Goal: Task Accomplishment & Management: Complete application form

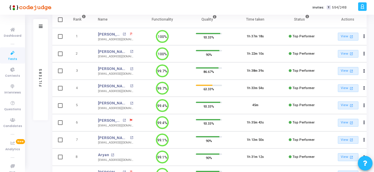
click at [9, 54] on icon at bounding box center [12, 52] width 12 height 7
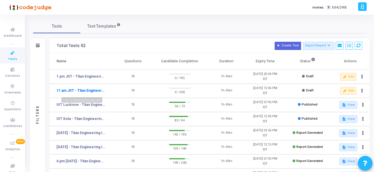
click at [89, 91] on link "11 am JIIT - Titan Engineering Intern 2026" at bounding box center [80, 90] width 49 height 5
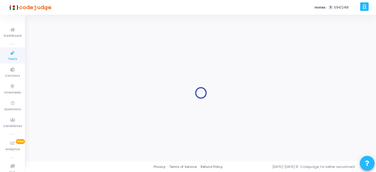
type input "11 am JIIT - Titan Engineering Intern 2026"
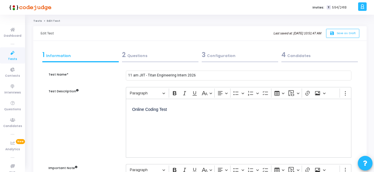
click at [140, 55] on div "2 Questions" at bounding box center [160, 55] width 76 height 10
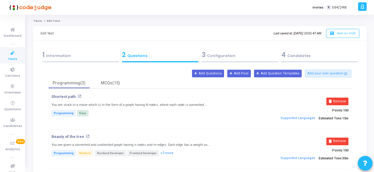
click at [221, 54] on div "3 Configuration" at bounding box center [240, 55] width 76 height 10
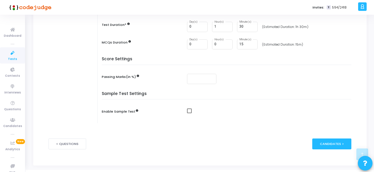
scroll to position [161, 0]
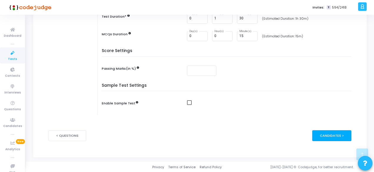
click at [329, 138] on div "Candidates >" at bounding box center [331, 135] width 39 height 11
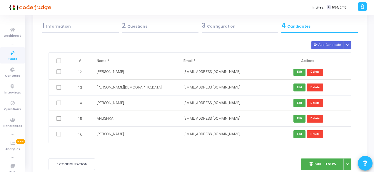
scroll to position [0, 0]
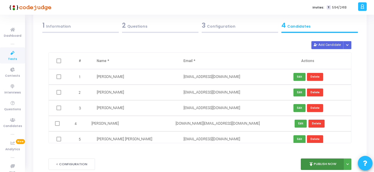
click at [312, 163] on icon "publish" at bounding box center [310, 163] width 5 height 5
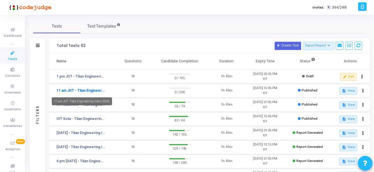
click at [87, 92] on link "11 am JIIT - Titan Engineering Intern 2026" at bounding box center [80, 90] width 49 height 5
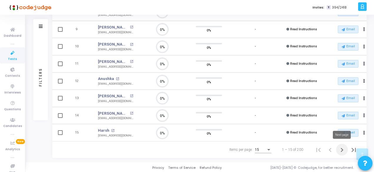
click at [344, 150] on icon "Next page" at bounding box center [342, 150] width 8 height 8
click at [343, 146] on icon "Next page" at bounding box center [342, 150] width 8 height 8
click at [340, 150] on icon "Next page" at bounding box center [342, 150] width 8 height 8
click at [353, 149] on icon "Last page" at bounding box center [353, 150] width 4 height 4
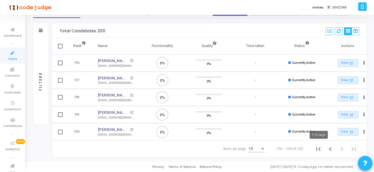
click at [318, 147] on icon "First page" at bounding box center [318, 149] width 8 height 8
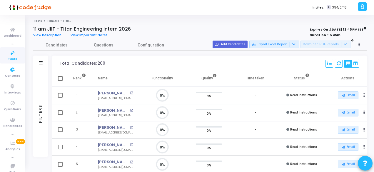
click at [8, 54] on icon at bounding box center [12, 52] width 12 height 7
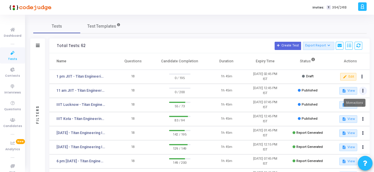
click at [362, 93] on button at bounding box center [363, 91] width 8 height 8
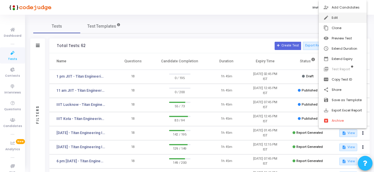
click at [340, 19] on button "edit Edit" at bounding box center [343, 18] width 48 height 10
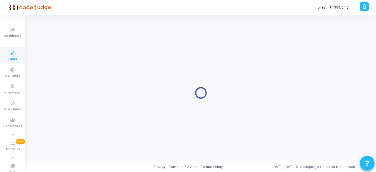
type input "11 am JIIT - Titan Engineering Intern 2026"
type input "9/18/2025, 11:00 AM"
checkbox input "false"
radio input "true"
type input "9/18/2025, 12:45 PM"
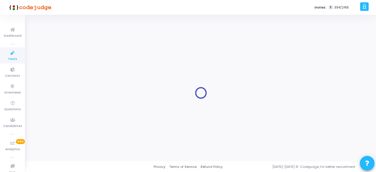
type input "1"
type input "30"
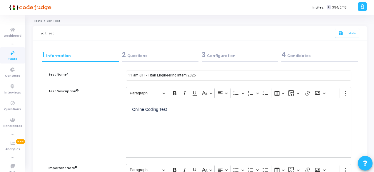
click at [215, 56] on div "3 Configuration" at bounding box center [240, 55] width 76 height 10
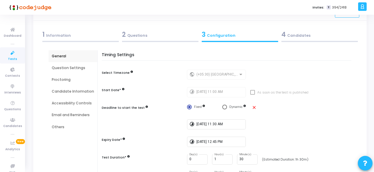
scroll to position [29, 0]
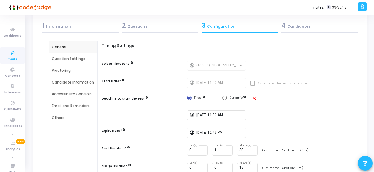
click at [64, 91] on div "Accessibility Controls" at bounding box center [73, 94] width 49 height 12
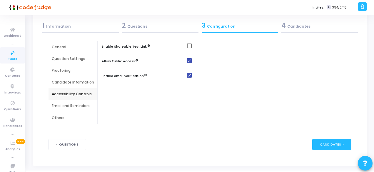
click at [68, 105] on div "Email and Reminders" at bounding box center [73, 105] width 42 height 5
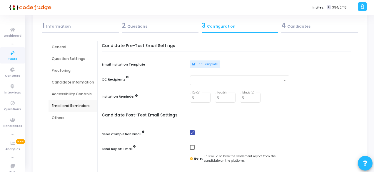
click at [67, 80] on div "Candidate Information" at bounding box center [73, 82] width 42 height 5
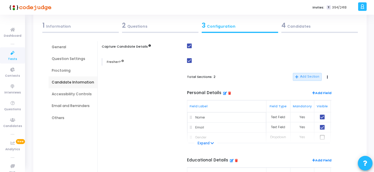
click at [66, 117] on div "Others" at bounding box center [73, 117] width 42 height 5
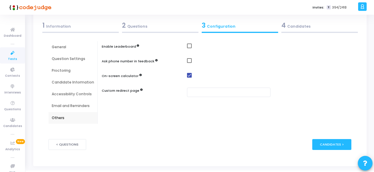
click at [71, 105] on div "Email and Reminders" at bounding box center [73, 105] width 42 height 5
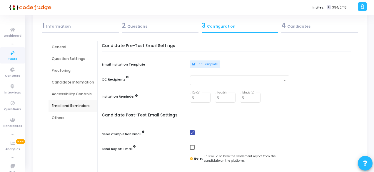
click at [67, 94] on div "Accessibility Controls" at bounding box center [73, 93] width 42 height 5
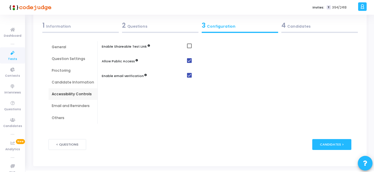
click at [75, 81] on div "Candidate Information" at bounding box center [73, 82] width 42 height 5
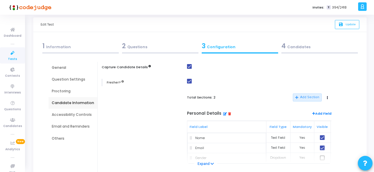
scroll to position [0, 0]
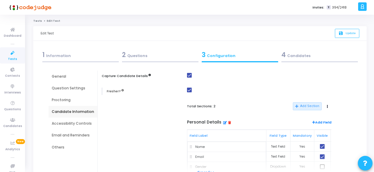
click at [63, 97] on div "Proctoring" at bounding box center [73, 100] width 49 height 12
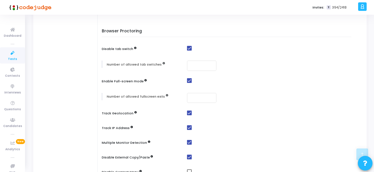
scroll to position [176, 0]
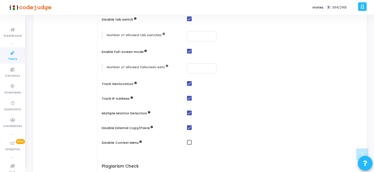
click at [188, 84] on span at bounding box center [189, 83] width 5 height 5
click at [189, 86] on input "checkbox" at bounding box center [189, 86] width 0 height 0
checkbox input "false"
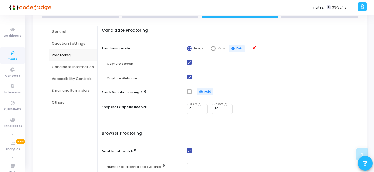
scroll to position [0, 0]
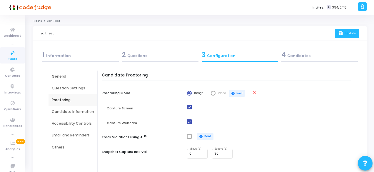
click at [349, 34] on span "Update" at bounding box center [350, 33] width 10 height 4
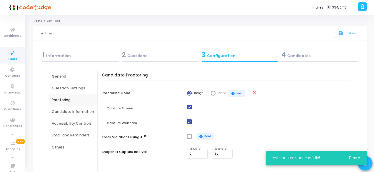
click at [354, 156] on span "Close" at bounding box center [354, 158] width 11 height 5
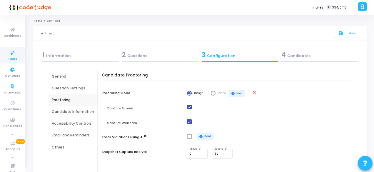
click at [13, 56] on icon at bounding box center [12, 52] width 12 height 7
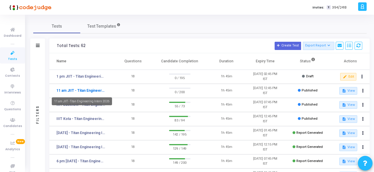
click at [74, 88] on link "11 am JIIT - Titan Engineering Intern 2026" at bounding box center [80, 90] width 49 height 5
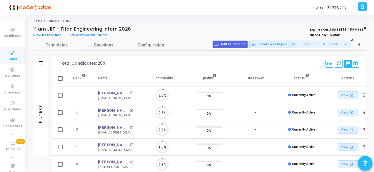
scroll to position [12, 15]
click at [9, 55] on icon at bounding box center [12, 52] width 12 height 7
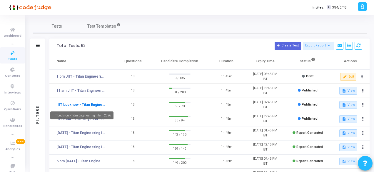
click at [87, 102] on link "IIIT Lucknow - Titan Engineering Intern 2026" at bounding box center [80, 104] width 49 height 5
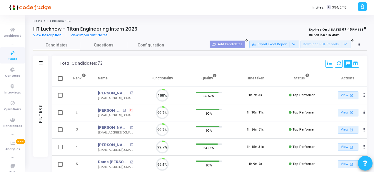
scroll to position [12, 15]
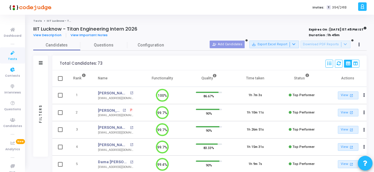
click at [12, 58] on span "Tests" at bounding box center [12, 59] width 9 height 5
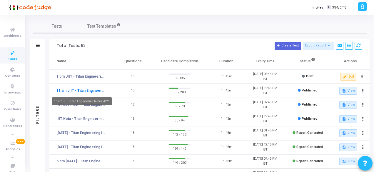
click at [92, 92] on link "11 am JIIT - Titan Engineering Intern 2026" at bounding box center [80, 90] width 49 height 5
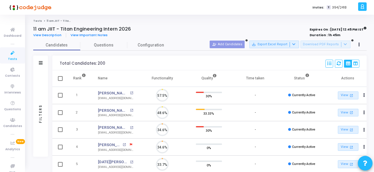
scroll to position [12, 15]
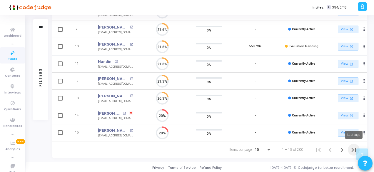
click at [355, 148] on icon "Last page" at bounding box center [353, 150] width 4 height 4
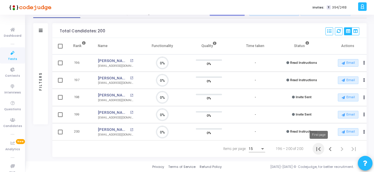
click at [318, 148] on icon "First page" at bounding box center [318, 149] width 8 height 8
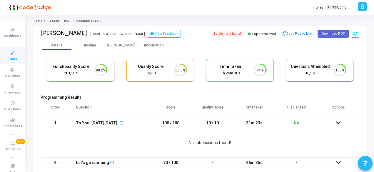
scroll to position [12, 15]
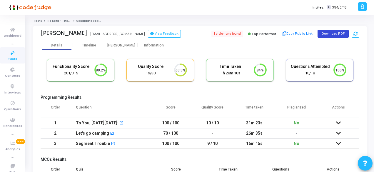
click at [333, 34] on button "Download PDF" at bounding box center [333, 34] width 31 height 8
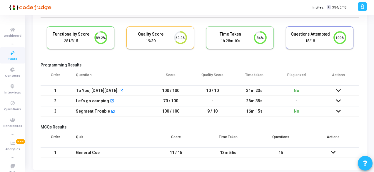
scroll to position [49, 0]
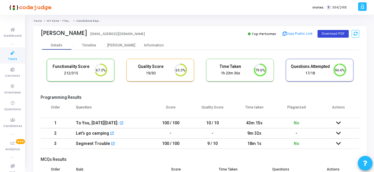
click at [337, 36] on button "Download PDF" at bounding box center [333, 34] width 31 height 8
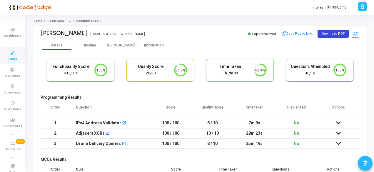
click at [325, 34] on button "Download PDF" at bounding box center [333, 34] width 31 height 8
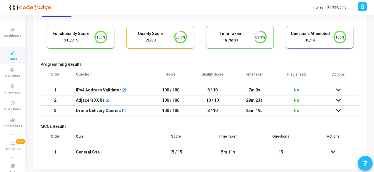
scroll to position [49, 0]
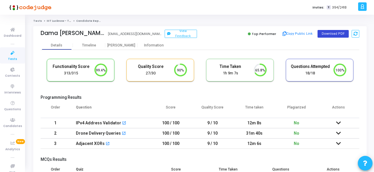
click at [324, 31] on button "Download PDF" at bounding box center [333, 34] width 31 height 8
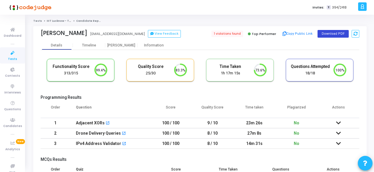
click at [342, 33] on button "Download PDF" at bounding box center [333, 34] width 31 height 8
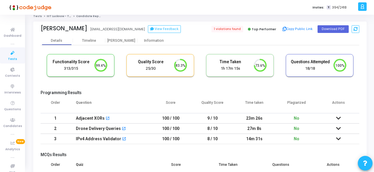
scroll to position [49, 0]
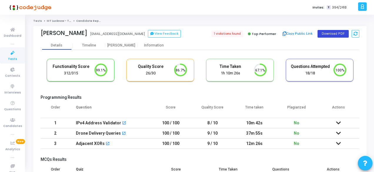
click at [336, 32] on button "Download PDF" at bounding box center [333, 34] width 31 height 8
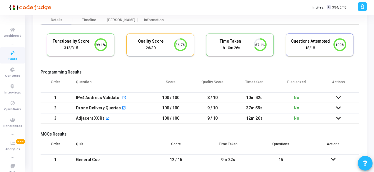
scroll to position [49, 0]
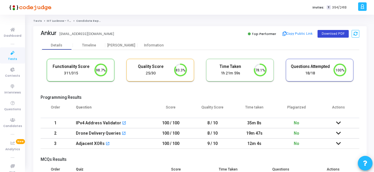
click at [329, 32] on button "Download PDF" at bounding box center [333, 34] width 31 height 8
click at [332, 32] on button "Download PDF" at bounding box center [333, 34] width 31 height 8
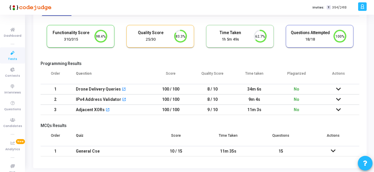
scroll to position [49, 0]
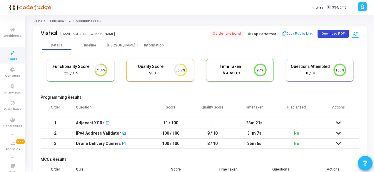
click at [329, 32] on button "Download PDF" at bounding box center [333, 34] width 31 height 8
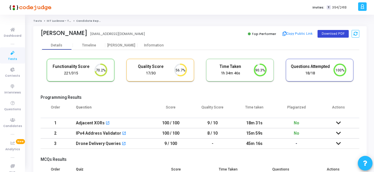
click at [339, 31] on button "Download PDF" at bounding box center [333, 34] width 31 height 8
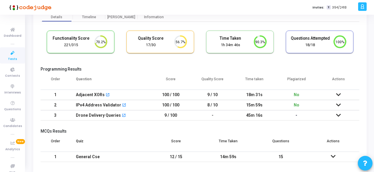
scroll to position [49, 0]
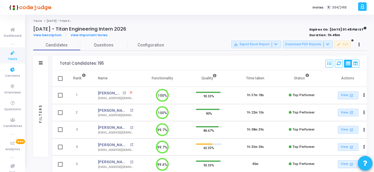
click at [11, 52] on icon at bounding box center [12, 52] width 12 height 7
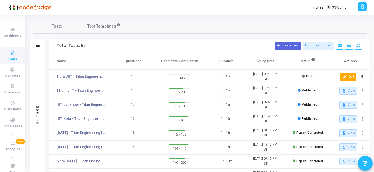
click at [345, 74] on button "edit Edit" at bounding box center [348, 77] width 16 height 8
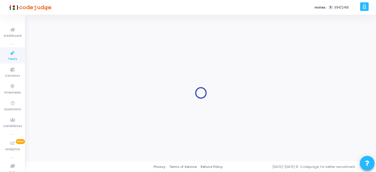
type input "1 pm JIIT - Titan Engineering Intern 2026"
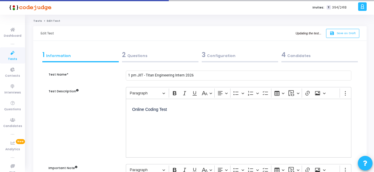
click at [134, 55] on div "2 Questions" at bounding box center [160, 55] width 76 height 10
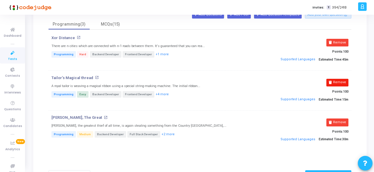
click at [337, 82] on button "Remove" at bounding box center [337, 83] width 22 height 8
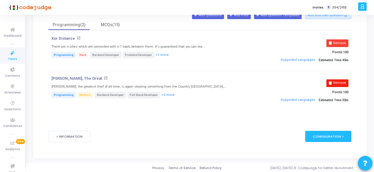
click at [337, 81] on button "Remove" at bounding box center [337, 83] width 22 height 8
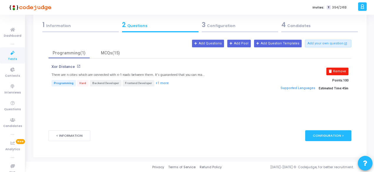
click at [342, 70] on button "Remove" at bounding box center [337, 72] width 22 height 8
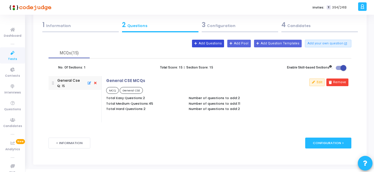
click at [218, 40] on button "Add Questions" at bounding box center [208, 44] width 32 height 8
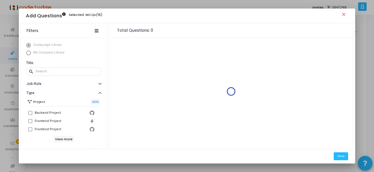
click at [26, 54] on span "Select Library" at bounding box center [28, 53] width 5 height 5
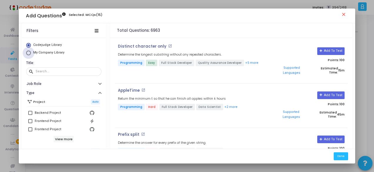
click at [26, 54] on span "Select Library" at bounding box center [28, 53] width 5 height 5
click at [26, 54] on input "My Company Library" at bounding box center [28, 53] width 5 height 5
radio input "true"
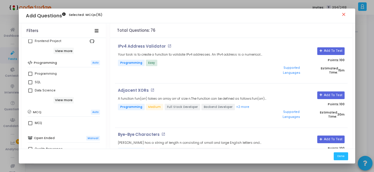
click at [31, 72] on span at bounding box center [30, 74] width 4 height 4
click at [30, 76] on input "Programming" at bounding box center [30, 76] width 0 height 0
checkbox input "true"
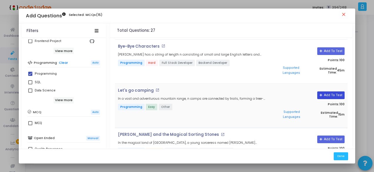
click at [336, 91] on button "Add To Test" at bounding box center [330, 95] width 27 height 8
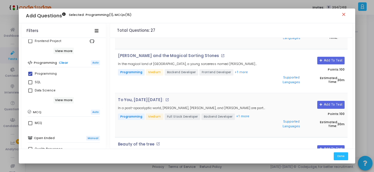
scroll to position [176, 0]
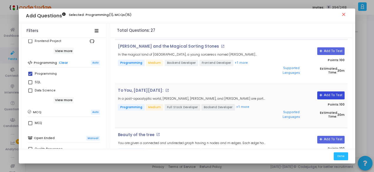
click at [325, 91] on button "Add To Test" at bounding box center [330, 95] width 27 height 8
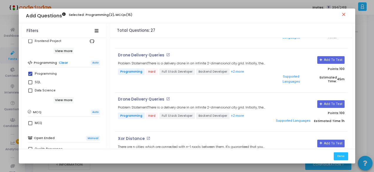
scroll to position [929, 0]
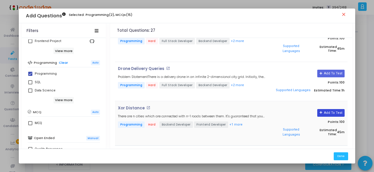
click at [325, 109] on button "Add To Test" at bounding box center [330, 113] width 27 height 8
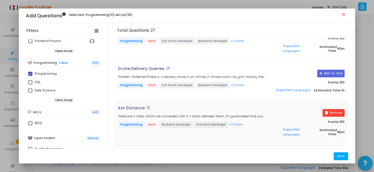
click at [341, 153] on button "Done" at bounding box center [341, 156] width 14 height 8
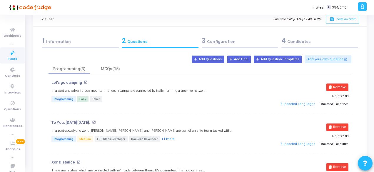
scroll to position [1, 0]
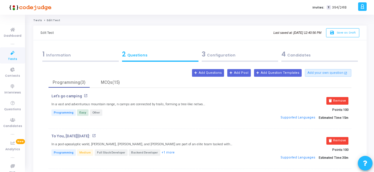
click at [303, 55] on div "4 Candidates" at bounding box center [319, 54] width 76 height 10
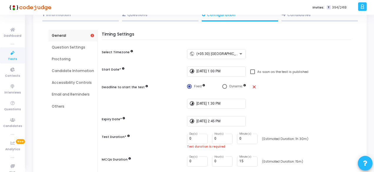
scroll to position [59, 0]
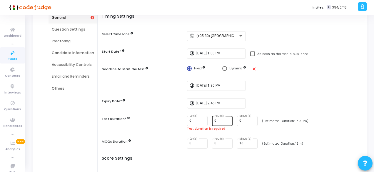
click at [220, 119] on input "0" at bounding box center [222, 121] width 16 height 4
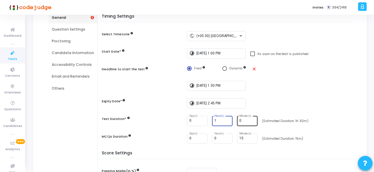
type input "1"
click at [242, 121] on input "0" at bounding box center [247, 121] width 16 height 4
type input "30"
click at [162, 142] on div "MCQs Duration 0 Day(s) 0 Hour(s) 15 Minute(s) (Estimated Duration: 15m)" at bounding box center [228, 138] width 253 height 10
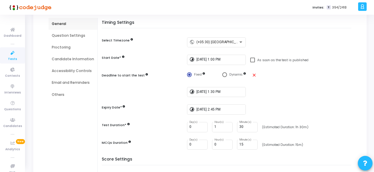
scroll to position [44, 0]
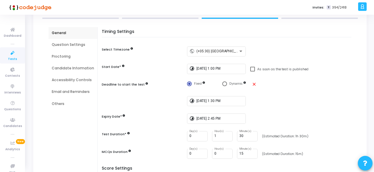
click at [61, 43] on div "Question Settings" at bounding box center [73, 44] width 42 height 5
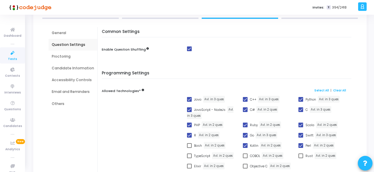
click at [56, 58] on div "Proctoring" at bounding box center [73, 56] width 42 height 5
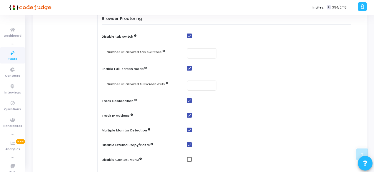
scroll to position [161, 0]
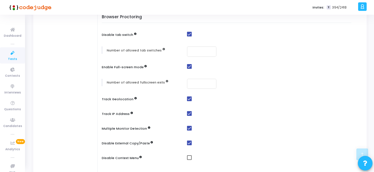
click at [191, 99] on mat-checkbox at bounding box center [270, 98] width 167 height 5
click at [188, 98] on span at bounding box center [189, 98] width 5 height 5
click at [189, 101] on input "checkbox" at bounding box center [189, 101] width 0 height 0
checkbox input "false"
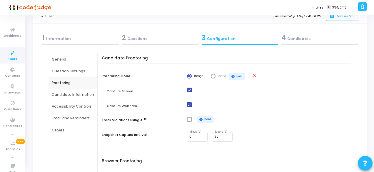
scroll to position [0, 0]
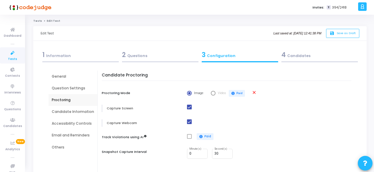
click at [66, 110] on div "Candidate Information" at bounding box center [73, 111] width 42 height 5
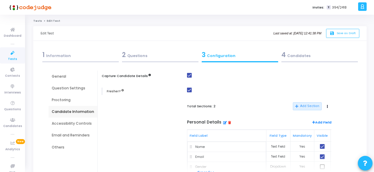
click at [71, 122] on div "Accessibility Controls" at bounding box center [73, 123] width 42 height 5
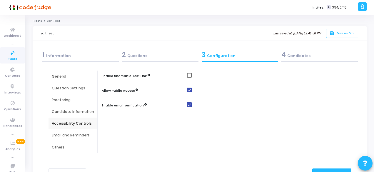
click at [296, 57] on div "4 Candidates" at bounding box center [319, 55] width 76 height 10
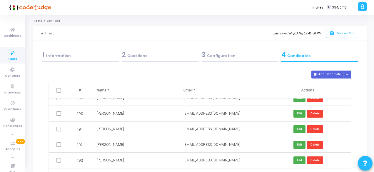
scroll to position [2965, 0]
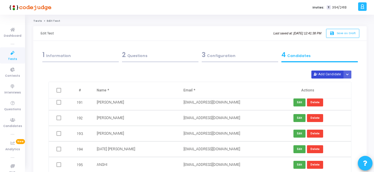
click at [325, 73] on button "Add Candidate" at bounding box center [327, 75] width 32 height 8
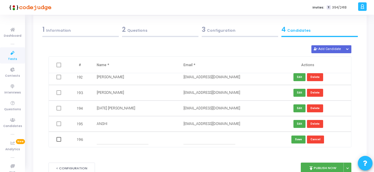
scroll to position [58, 0]
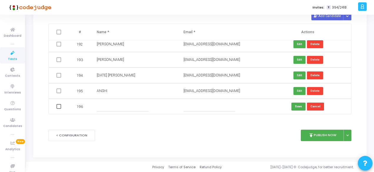
click at [105, 107] on input "text" at bounding box center [123, 107] width 52 height 10
paste input "SUYASH SARASWAT"
type input "SUYASH SARASWAT"
click at [193, 107] on input "text" at bounding box center [209, 107] width 52 height 10
paste input "suyashsaraswat2003@gmail.com"
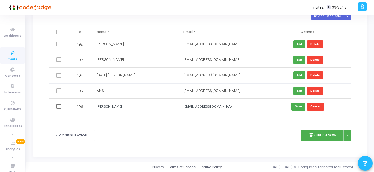
scroll to position [0, 1]
type input "suyashsaraswat2003@gmail.com"
click at [295, 107] on button "Save" at bounding box center [298, 107] width 14 height 8
click at [328, 18] on button "Add Candidate" at bounding box center [327, 16] width 32 height 8
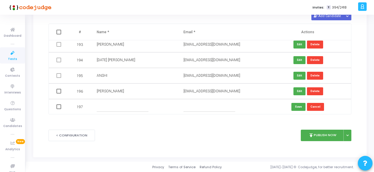
scroll to position [2996, 0]
click at [104, 108] on input "text" at bounding box center [123, 107] width 52 height 10
paste input "Aryan Singh"
type input "Aryan Singh"
click at [198, 107] on input "text" at bounding box center [209, 107] width 52 height 10
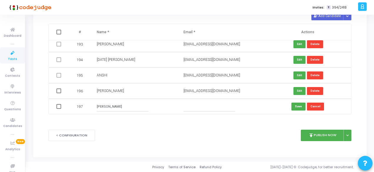
paste input "aryan09cc@gmail.com"
type input "aryan09cc@gmail.com"
click at [297, 107] on button "Save" at bounding box center [298, 107] width 14 height 8
click at [322, 17] on button "Add Candidate" at bounding box center [327, 16] width 32 height 8
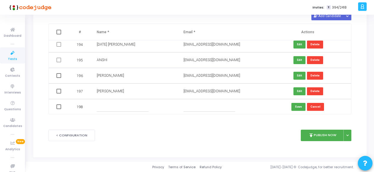
scroll to position [3011, 0]
click at [105, 109] on input "text" at bounding box center [123, 107] width 52 height 10
paste input "SHANTANU RAI"
type input "SHANTANU RAI"
click at [192, 106] on input "text" at bounding box center [209, 107] width 52 height 10
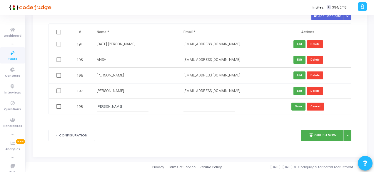
paste input "raishantanu05@gmail.com"
type input "raishantanu05@gmail.com"
click at [298, 108] on button "Save" at bounding box center [298, 107] width 14 height 8
click at [321, 19] on button "Add Candidate" at bounding box center [327, 16] width 32 height 8
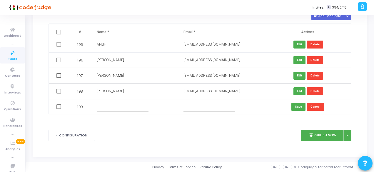
scroll to position [3027, 0]
click at [108, 107] on input "text" at bounding box center [123, 107] width 52 height 10
paste input "LAVANYA GARG"
type input "LAVANYA GARG"
click at [198, 108] on input "text" at bounding box center [209, 107] width 52 height 10
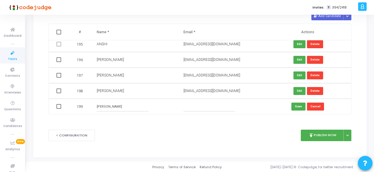
paste input "lavanyagarg1008@gmail.com"
type input "lavanyagarg1008@gmail.com"
click at [294, 107] on button "Save" at bounding box center [298, 107] width 14 height 8
click at [320, 19] on button "Add Candidate" at bounding box center [327, 16] width 32 height 8
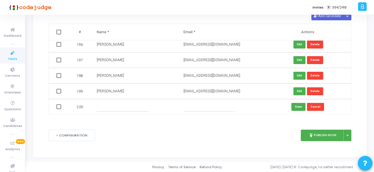
scroll to position [3042, 0]
click at [130, 106] on input "text" at bounding box center [123, 107] width 52 height 10
paste input "Mukesh Kumar"
type input "Mukesh Kumar"
click at [193, 108] on input "text" at bounding box center [209, 107] width 52 height 10
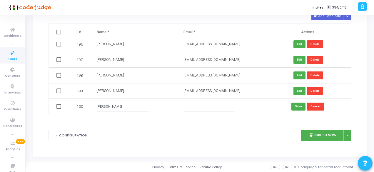
paste input "mk5459m@gmail.com"
type input "mk5459m@gmail.com"
click at [295, 108] on button "Save" at bounding box center [298, 107] width 14 height 8
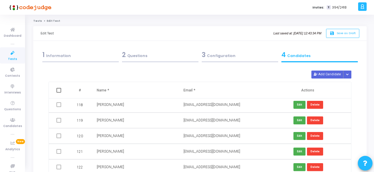
scroll to position [1749, 0]
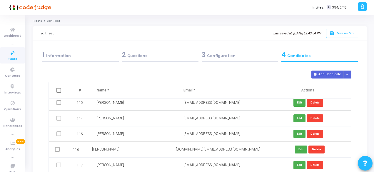
click at [137, 58] on div "2 Questions" at bounding box center [160, 55] width 76 height 10
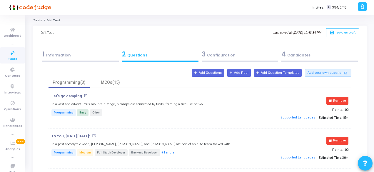
scroll to position [0, 0]
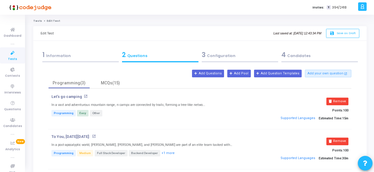
click at [295, 53] on div "4 Candidates" at bounding box center [319, 55] width 76 height 10
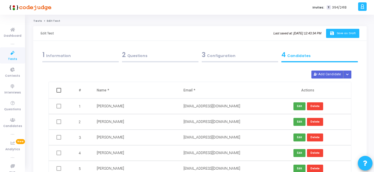
click at [338, 34] on span "Save as Draft" at bounding box center [346, 33] width 19 height 4
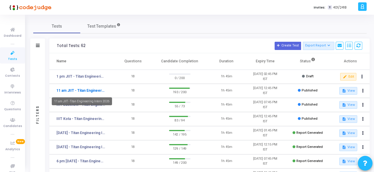
click at [93, 90] on link "11 am JIIT - Titan Engineering Intern 2026" at bounding box center [80, 90] width 49 height 5
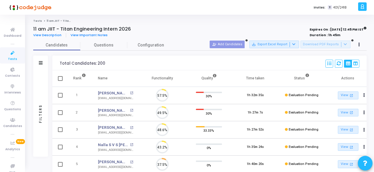
scroll to position [12, 15]
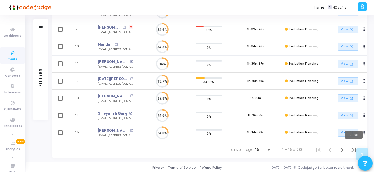
click at [353, 150] on icon "Last page" at bounding box center [354, 150] width 8 height 8
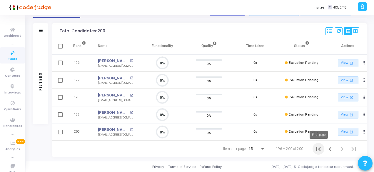
click at [321, 149] on icon "First page" at bounding box center [318, 149] width 8 height 8
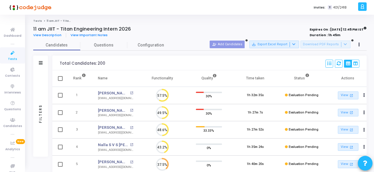
click at [9, 55] on icon at bounding box center [12, 52] width 12 height 7
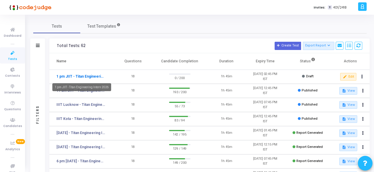
click at [94, 75] on link "1 pm JIIT - Titan Engineering Intern 2026" at bounding box center [80, 76] width 49 height 5
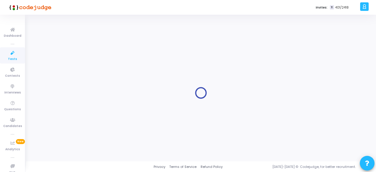
type input "1 pm JIIT - Titan Engineering Intern 2026"
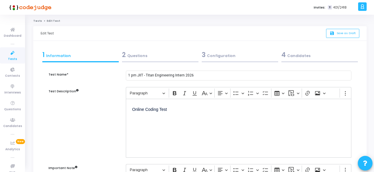
click at [310, 58] on div "4 Candidates" at bounding box center [319, 55] width 76 height 10
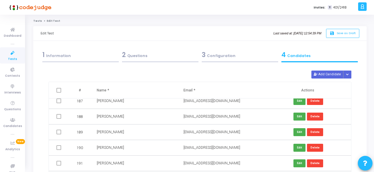
scroll to position [3042, 0]
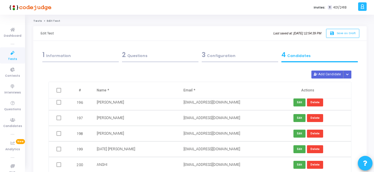
click at [195, 56] on div "2 Questions" at bounding box center [160, 55] width 76 height 10
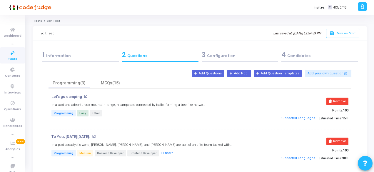
click at [223, 54] on div "3 Configuration" at bounding box center [240, 55] width 76 height 10
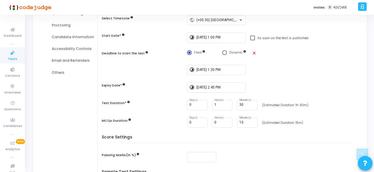
scroll to position [0, 0]
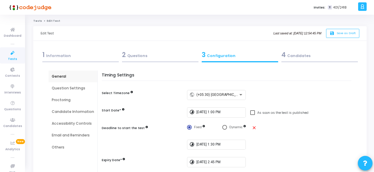
click at [62, 88] on div "Question Settings" at bounding box center [73, 88] width 42 height 5
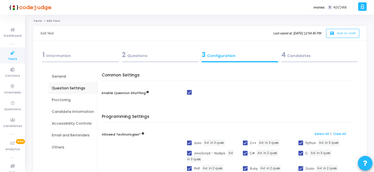
click at [63, 99] on div "Proctoring" at bounding box center [73, 99] width 42 height 5
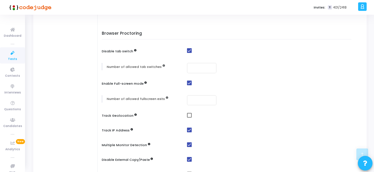
scroll to position [176, 0]
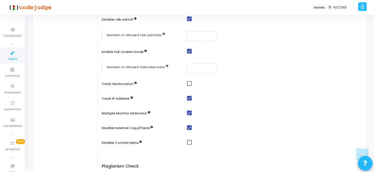
click at [188, 98] on span at bounding box center [189, 98] width 5 height 5
click at [189, 101] on input "checkbox" at bounding box center [189, 101] width 0 height 0
checkbox input "false"
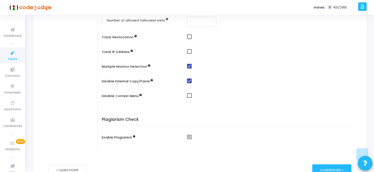
scroll to position [257, 0]
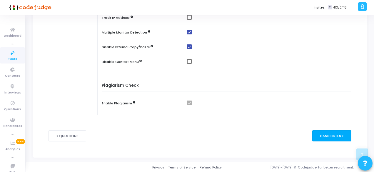
click at [325, 134] on div "Candidates >" at bounding box center [331, 135] width 39 height 11
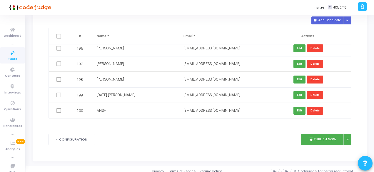
scroll to position [58, 0]
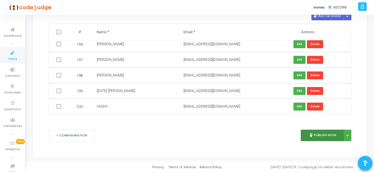
click at [315, 131] on button "publish Publish Now" at bounding box center [322, 135] width 43 height 11
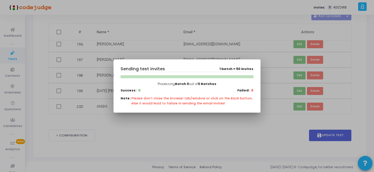
scroll to position [0, 0]
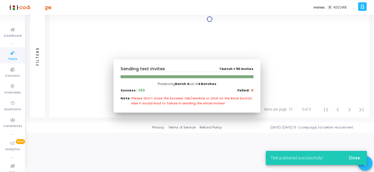
scroll to position [19, 0]
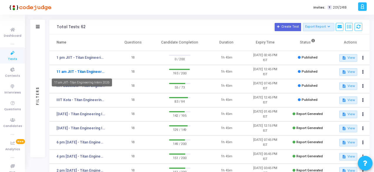
click at [73, 71] on link "11 am JIIT - Titan Engineering Intern 2026" at bounding box center [80, 71] width 49 height 5
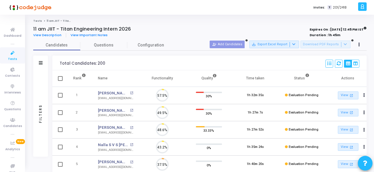
scroll to position [12, 15]
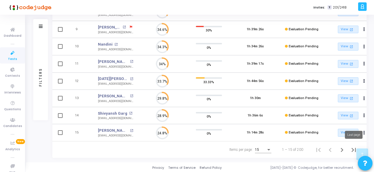
click at [353, 148] on icon "Last page" at bounding box center [353, 150] width 4 height 4
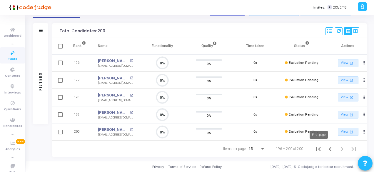
click at [316, 148] on icon "First page" at bounding box center [318, 149] width 8 height 8
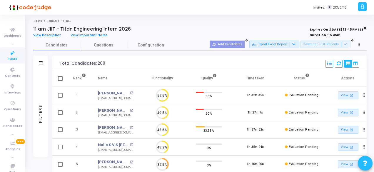
click at [12, 54] on icon at bounding box center [12, 52] width 12 height 7
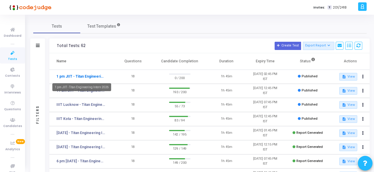
click at [89, 77] on link "1 pm JIIT - Titan Engineering Intern 2026" at bounding box center [80, 76] width 49 height 5
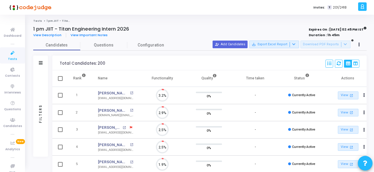
scroll to position [12, 15]
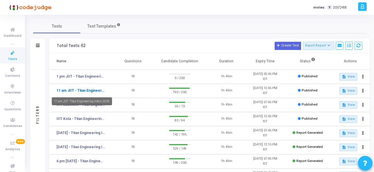
click at [87, 91] on link "11 am JIIT - Titan Engineering Intern 2026" at bounding box center [80, 90] width 49 height 5
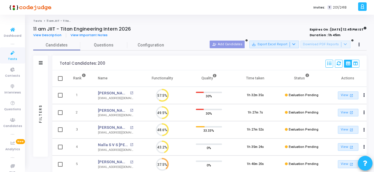
click at [10, 53] on icon at bounding box center [12, 52] width 12 height 7
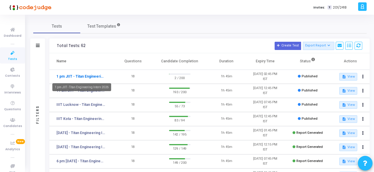
click at [84, 76] on link "1 pm JIIT - Titan Engineering Intern 2026" at bounding box center [80, 76] width 49 height 5
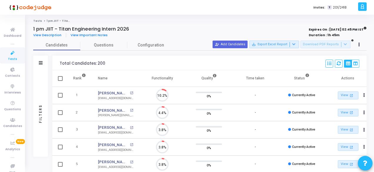
scroll to position [12, 15]
click at [10, 50] on icon at bounding box center [12, 52] width 12 height 7
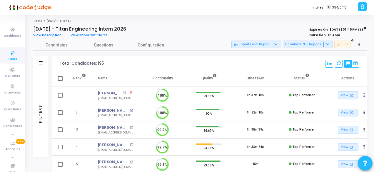
click at [12, 54] on icon at bounding box center [12, 52] width 12 height 7
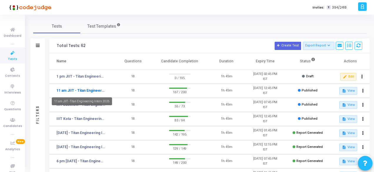
click at [90, 92] on link "11 am JIIT - Titan Engineering Intern 2026" at bounding box center [80, 90] width 49 height 5
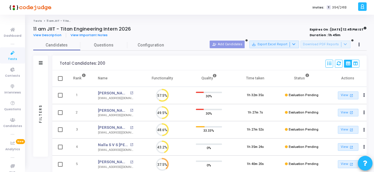
click at [11, 55] on icon at bounding box center [12, 52] width 12 height 7
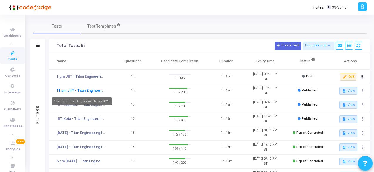
click at [85, 88] on link "11 am JIIT - Titan Engineering Intern 2026" at bounding box center [80, 90] width 49 height 5
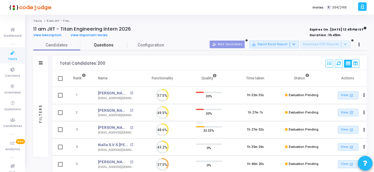
click at [103, 45] on span "Questions" at bounding box center [103, 45] width 47 height 6
